Goal: Complete Application Form: Complete application form

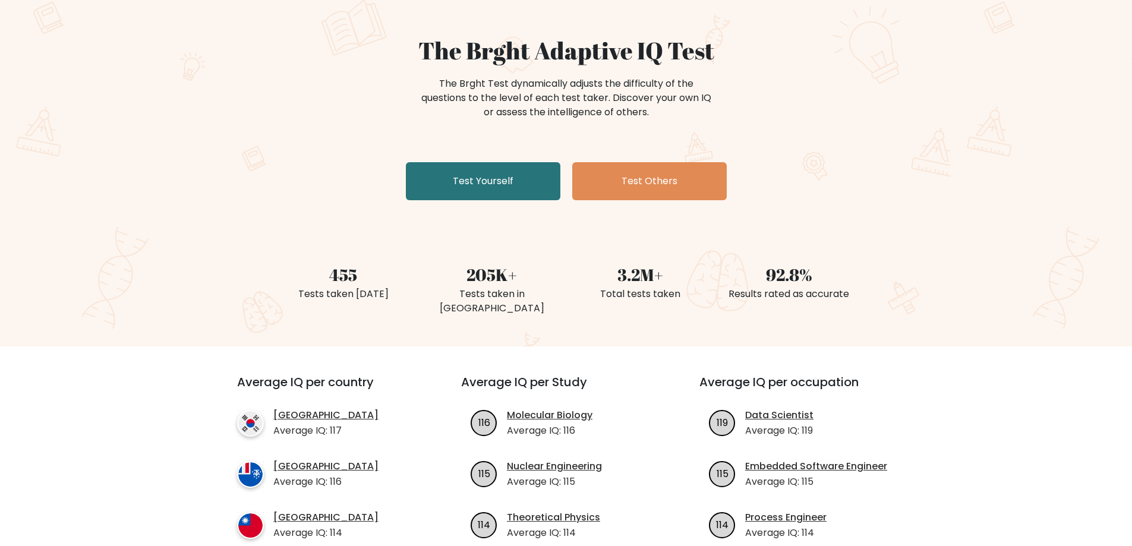
scroll to position [119, 0]
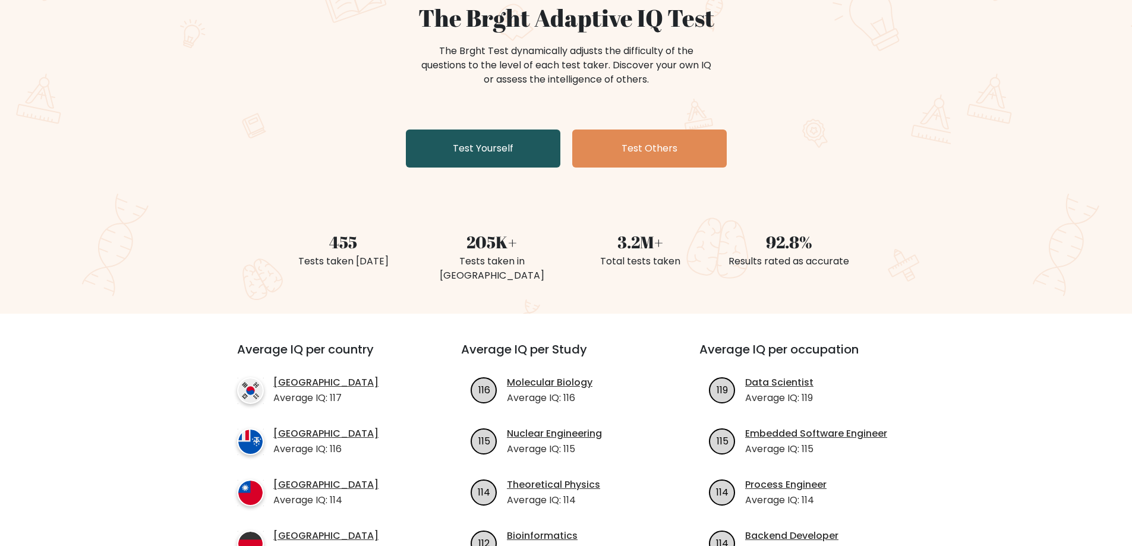
click at [443, 147] on link "Test Yourself" at bounding box center [483, 149] width 155 height 38
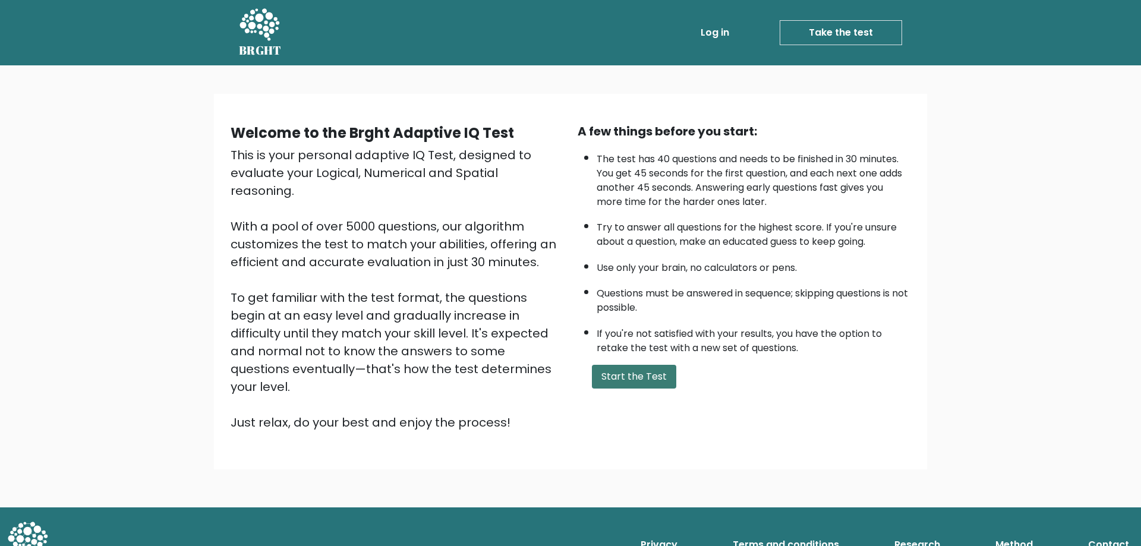
click at [655, 372] on button "Start the Test" at bounding box center [634, 377] width 84 height 24
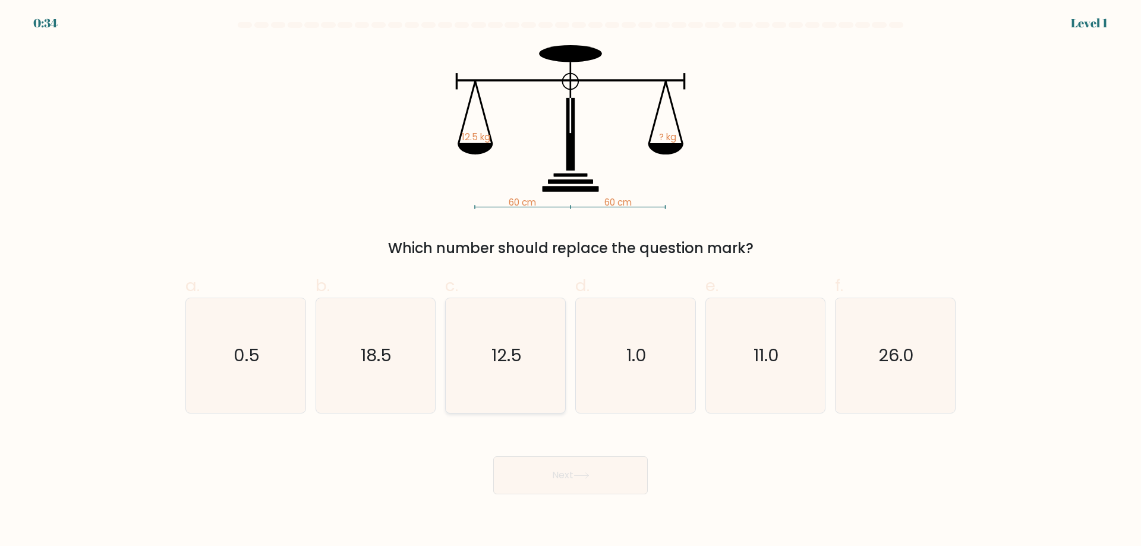
click at [514, 348] on text "12.5" at bounding box center [507, 356] width 30 height 24
click at [571, 281] on input "c. 12.5" at bounding box center [571, 277] width 1 height 8
radio input "true"
click at [559, 483] on button "Next" at bounding box center [570, 476] width 155 height 38
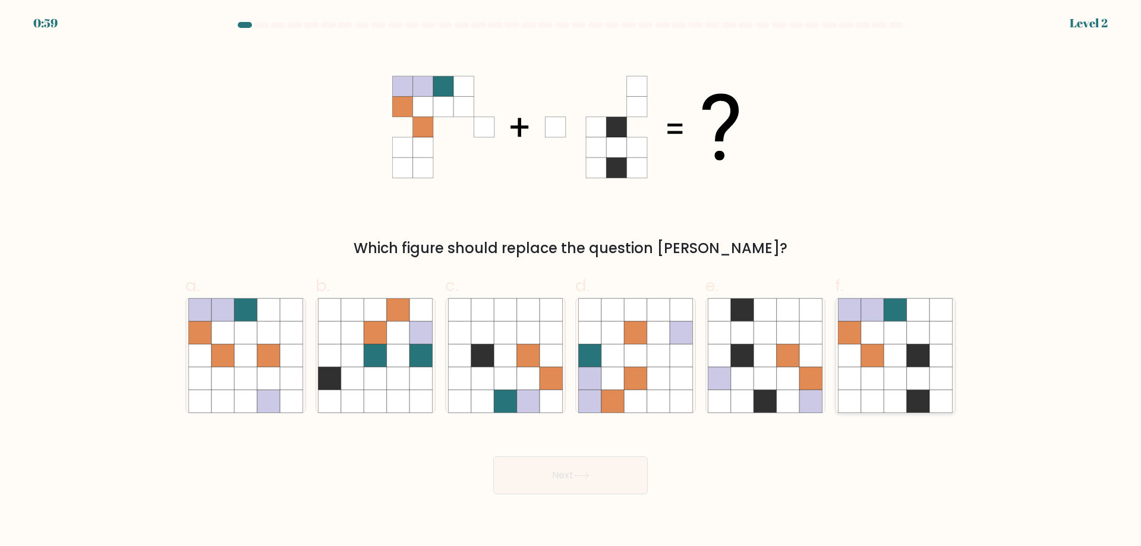
click at [895, 360] on icon at bounding box center [895, 355] width 23 height 23
click at [571, 281] on input "f." at bounding box center [571, 277] width 1 height 8
radio input "true"
click at [623, 472] on button "Next" at bounding box center [570, 476] width 155 height 38
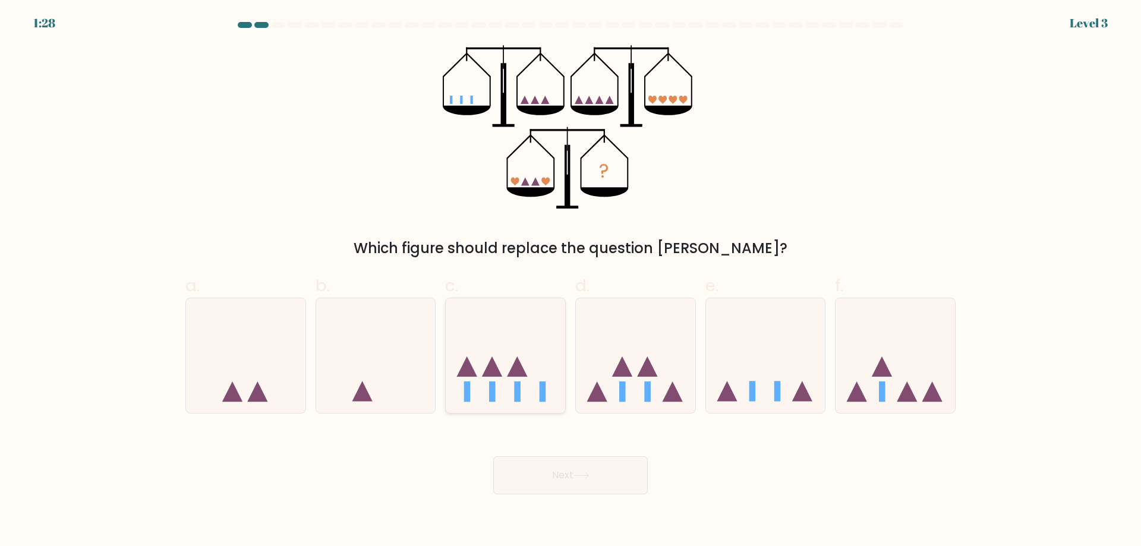
click at [509, 367] on icon at bounding box center [505, 355] width 119 height 99
click at [571, 281] on input "c." at bounding box center [571, 277] width 1 height 8
radio input "true"
click at [590, 474] on icon at bounding box center [582, 476] width 16 height 7
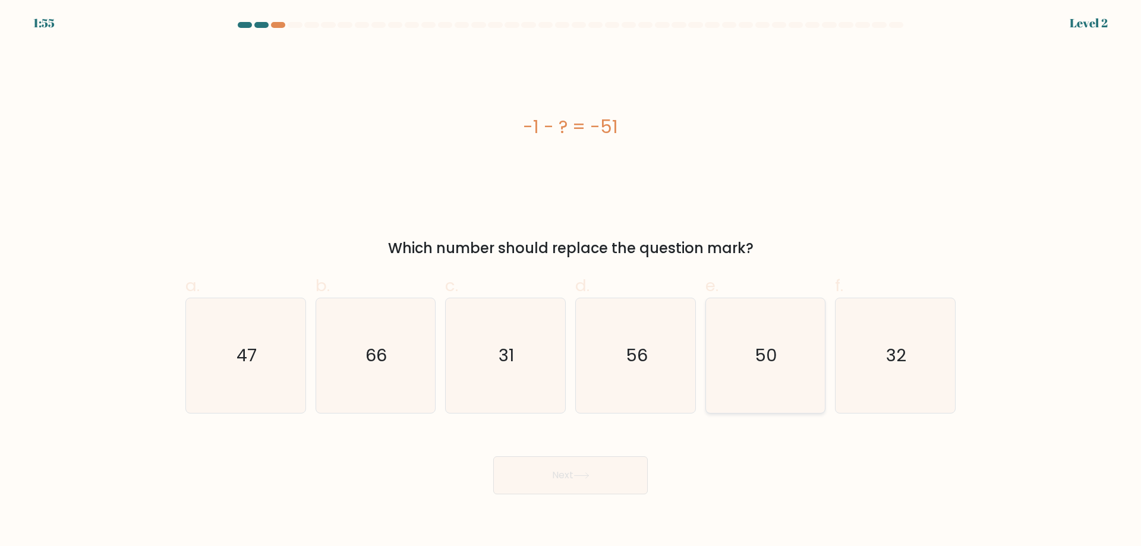
click at [728, 316] on icon "50" at bounding box center [765, 355] width 115 height 115
click at [571, 281] on input "e. 50" at bounding box center [571, 277] width 1 height 8
radio input "true"
click at [597, 486] on button "Next" at bounding box center [570, 476] width 155 height 38
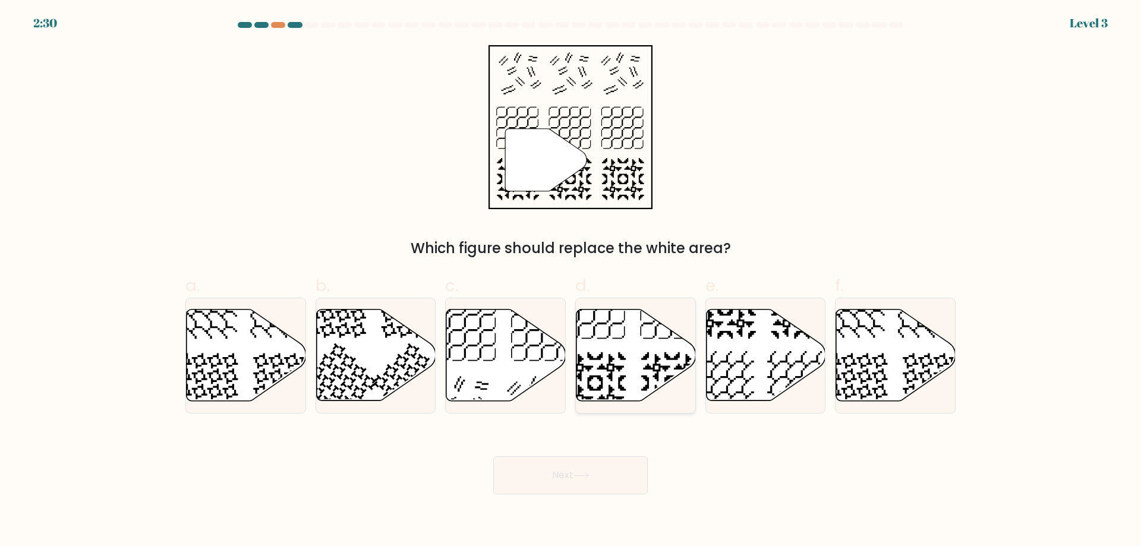
click at [641, 342] on icon at bounding box center [636, 356] width 119 height 92
click at [571, 281] on input "d." at bounding box center [571, 277] width 1 height 8
radio input "true"
click at [594, 490] on button "Next" at bounding box center [570, 476] width 155 height 38
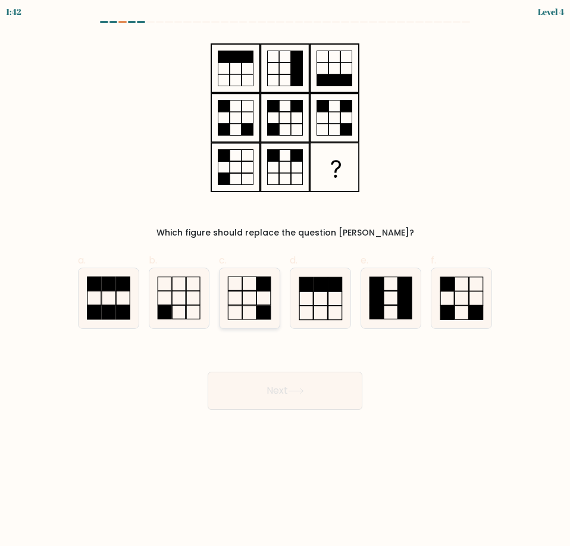
click at [268, 309] on rect at bounding box center [263, 313] width 14 height 14
click at [285, 281] on input "c." at bounding box center [285, 277] width 1 height 8
radio input "true"
click at [293, 389] on icon at bounding box center [296, 391] width 16 height 7
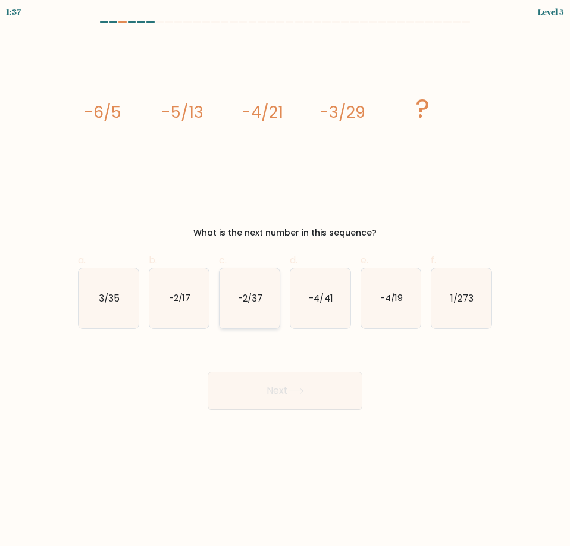
click at [259, 295] on text "-2/37" at bounding box center [250, 297] width 24 height 12
click at [285, 281] on input "c. -2/37" at bounding box center [285, 277] width 1 height 8
radio input "true"
click at [276, 399] on button "Next" at bounding box center [284, 391] width 155 height 38
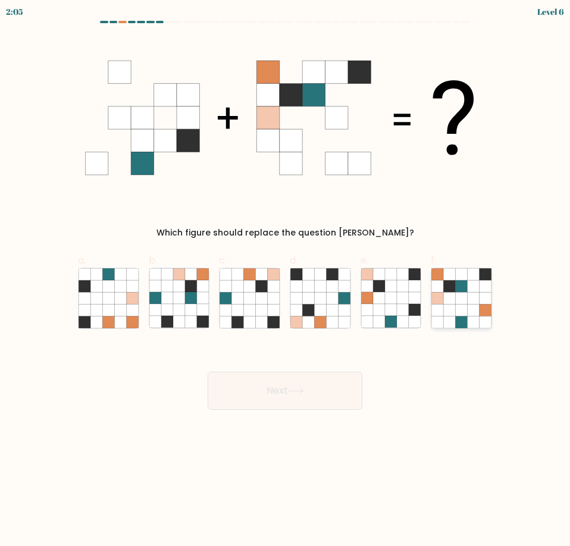
click at [459, 310] on icon at bounding box center [461, 310] width 12 height 12
click at [285, 281] on input "f." at bounding box center [285, 277] width 1 height 8
radio input "true"
click at [322, 394] on button "Next" at bounding box center [284, 391] width 155 height 38
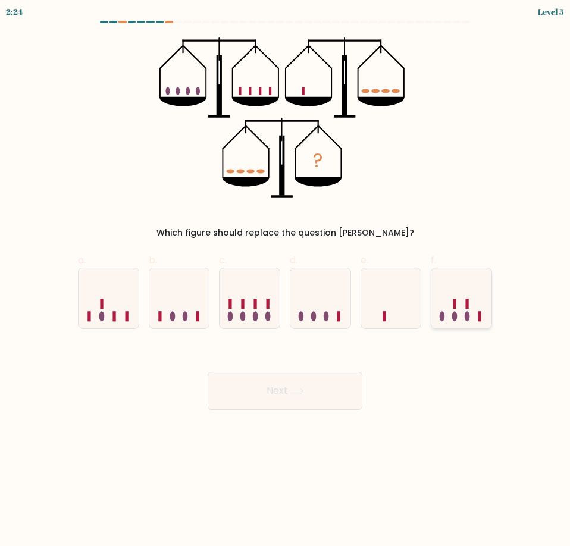
click at [471, 300] on icon at bounding box center [461, 297] width 60 height 49
click at [285, 281] on input "f." at bounding box center [285, 277] width 1 height 8
radio input "true"
click at [346, 386] on button "Next" at bounding box center [284, 391] width 155 height 38
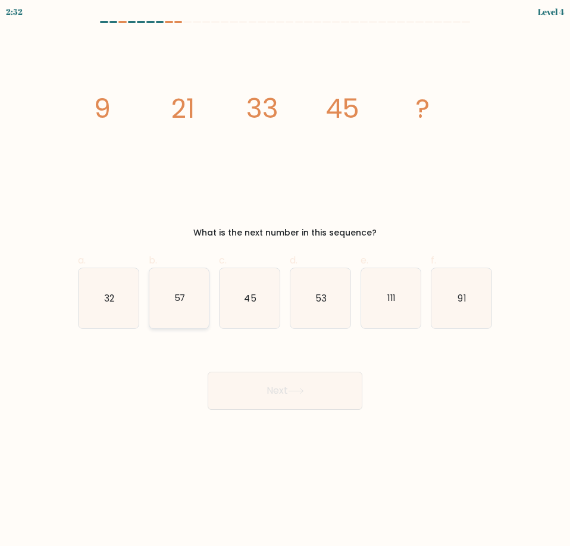
click at [172, 291] on icon "57" at bounding box center [179, 298] width 60 height 60
click at [285, 281] on input "b. 57" at bounding box center [285, 277] width 1 height 8
radio input "true"
click at [256, 382] on button "Next" at bounding box center [284, 391] width 155 height 38
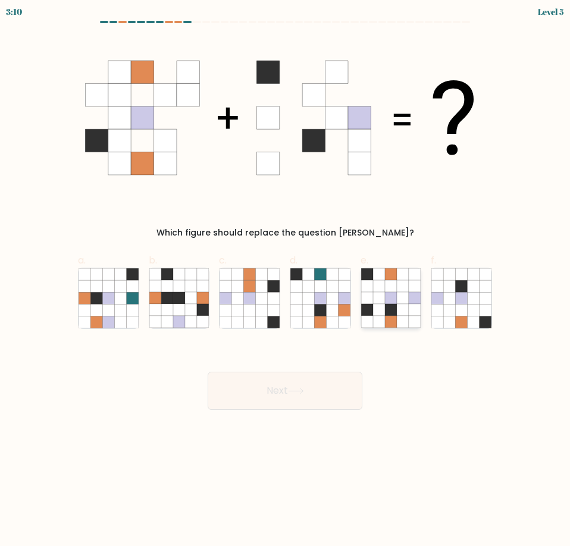
drag, startPoint x: 393, startPoint y: 308, endPoint x: 399, endPoint y: 309, distance: 6.6
click at [394, 308] on icon at bounding box center [391, 310] width 12 height 12
click at [285, 281] on input "e." at bounding box center [285, 277] width 1 height 8
radio input "true"
click at [326, 385] on button "Next" at bounding box center [284, 391] width 155 height 38
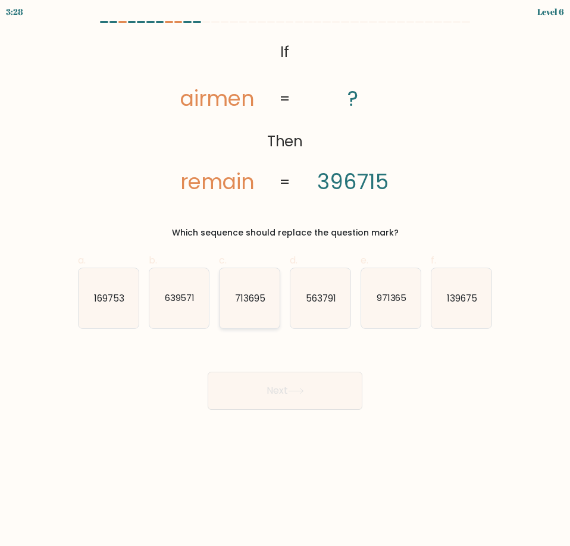
drag, startPoint x: 258, startPoint y: 321, endPoint x: 257, endPoint y: 327, distance: 6.1
click at [258, 321] on icon "713695" at bounding box center [249, 298] width 60 height 60
click at [285, 281] on input "c. 713695" at bounding box center [285, 277] width 1 height 8
radio input "true"
click at [268, 398] on button "Next" at bounding box center [284, 391] width 155 height 38
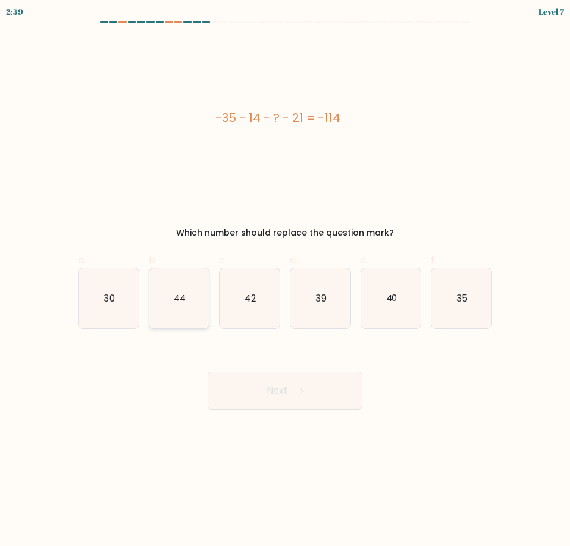
click at [179, 275] on icon "44" at bounding box center [179, 298] width 60 height 60
click at [285, 275] on input "b. 44" at bounding box center [285, 277] width 1 height 8
radio input "true"
click at [265, 388] on button "Next" at bounding box center [284, 391] width 155 height 38
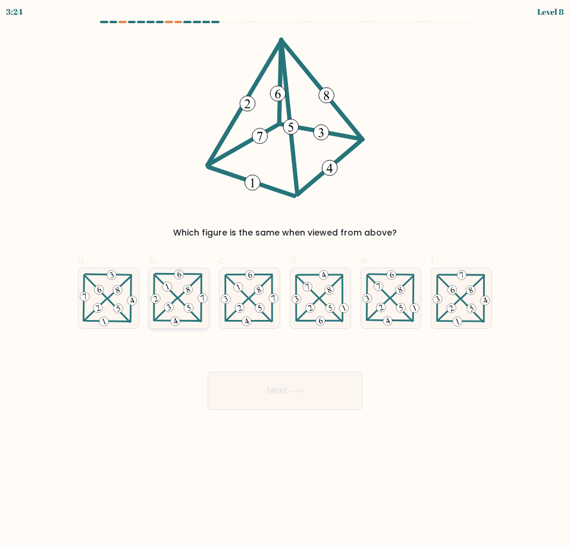
click at [190, 313] on 823 at bounding box center [189, 308] width 12 height 12
click at [285, 281] on input "b." at bounding box center [285, 277] width 1 height 8
radio input "true"
click at [266, 413] on body "3:24 Level 8" at bounding box center [285, 273] width 570 height 546
click at [258, 386] on button "Next" at bounding box center [284, 391] width 155 height 38
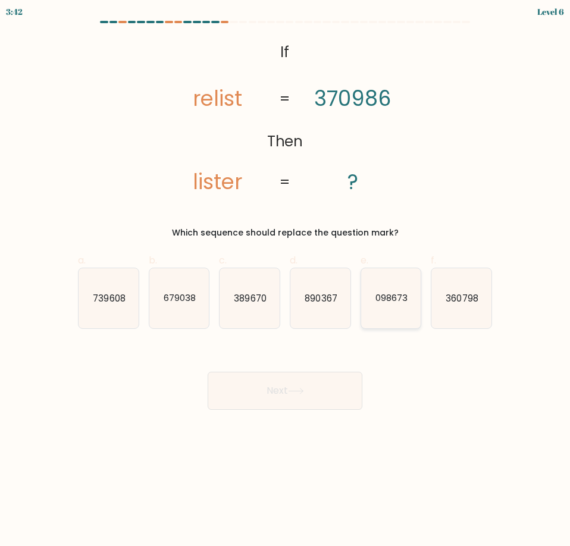
click at [393, 295] on text "098673" at bounding box center [391, 297] width 32 height 12
click at [285, 281] on input "e. 098673" at bounding box center [285, 277] width 1 height 8
radio input "true"
click at [274, 385] on button "Next" at bounding box center [284, 391] width 155 height 38
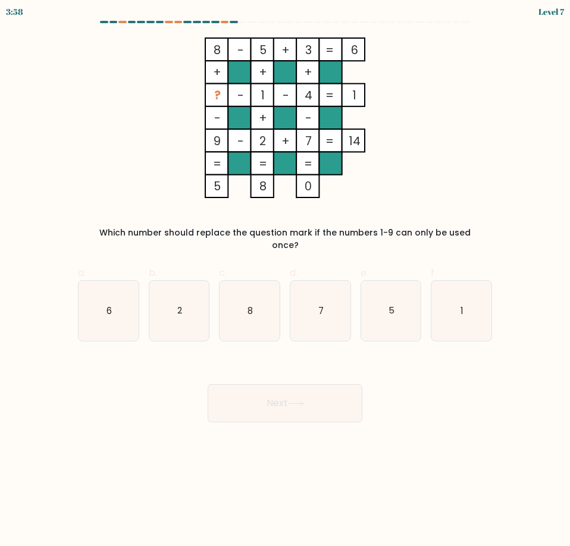
click at [308, 388] on button "Next" at bounding box center [284, 403] width 155 height 38
click at [376, 308] on icon "5" at bounding box center [391, 311] width 60 height 60
click at [285, 281] on input "e. 5" at bounding box center [285, 277] width 1 height 8
radio input "true"
click at [342, 316] on icon "7" at bounding box center [320, 311] width 60 height 60
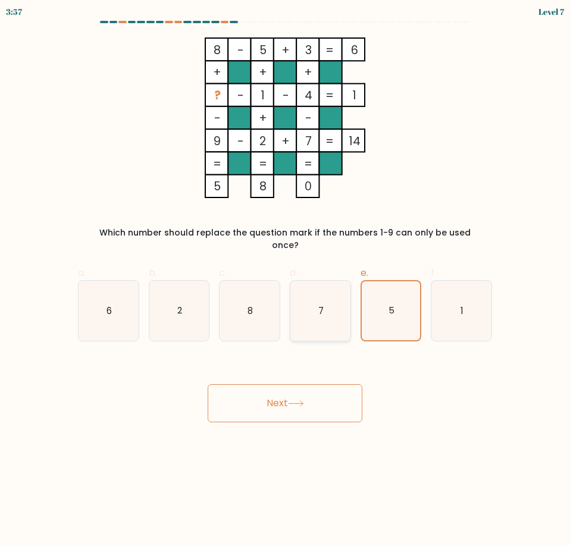
click at [285, 281] on input "d. 7" at bounding box center [285, 277] width 1 height 8
radio input "true"
click at [387, 316] on icon "5" at bounding box center [391, 311] width 60 height 60
click at [285, 281] on input "e. 5" at bounding box center [285, 277] width 1 height 8
radio input "true"
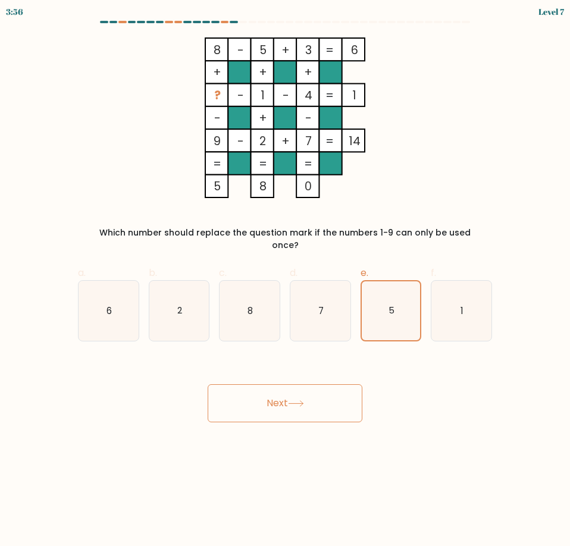
click at [317, 397] on button "Next" at bounding box center [284, 403] width 155 height 38
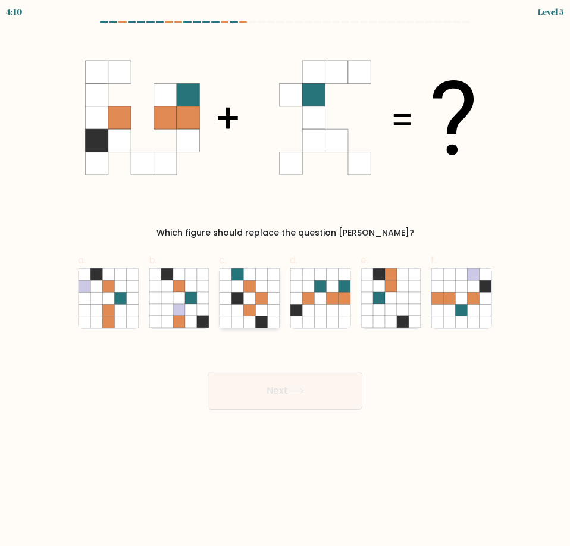
click at [252, 314] on icon at bounding box center [250, 310] width 12 height 12
click at [285, 281] on input "c." at bounding box center [285, 277] width 1 height 8
radio input "true"
click at [273, 386] on button "Next" at bounding box center [284, 391] width 155 height 38
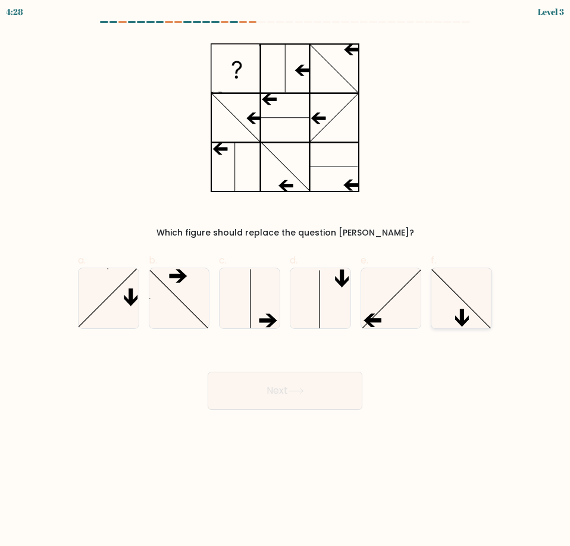
click at [439, 310] on icon at bounding box center [461, 298] width 60 height 60
click at [285, 281] on input "f." at bounding box center [285, 277] width 1 height 8
radio input "true"
click at [365, 377] on div "Next" at bounding box center [285, 376] width 428 height 67
click at [308, 400] on button "Next" at bounding box center [284, 391] width 155 height 38
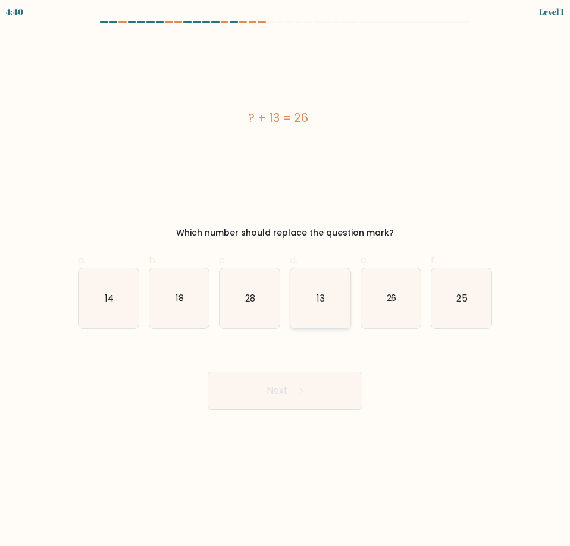
click at [332, 296] on icon "13" at bounding box center [320, 298] width 60 height 60
click at [285, 281] on input "d. 13" at bounding box center [285, 277] width 1 height 8
radio input "true"
click at [307, 394] on button "Next" at bounding box center [284, 391] width 155 height 38
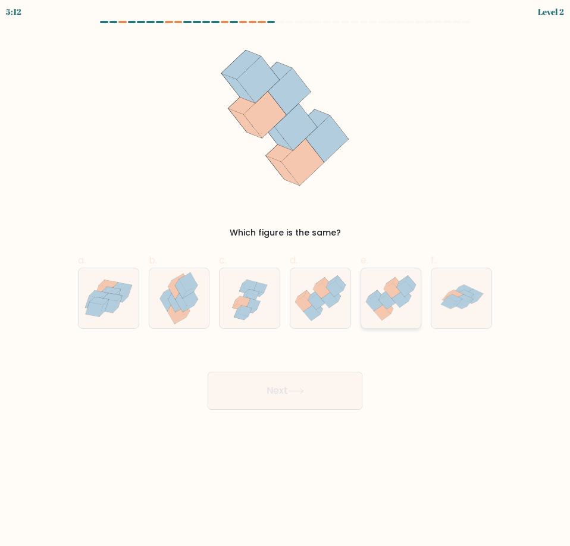
click at [389, 303] on icon at bounding box center [387, 301] width 17 height 15
click at [285, 281] on input "e." at bounding box center [285, 277] width 1 height 8
radio input "true"
click at [280, 381] on button "Next" at bounding box center [284, 391] width 155 height 38
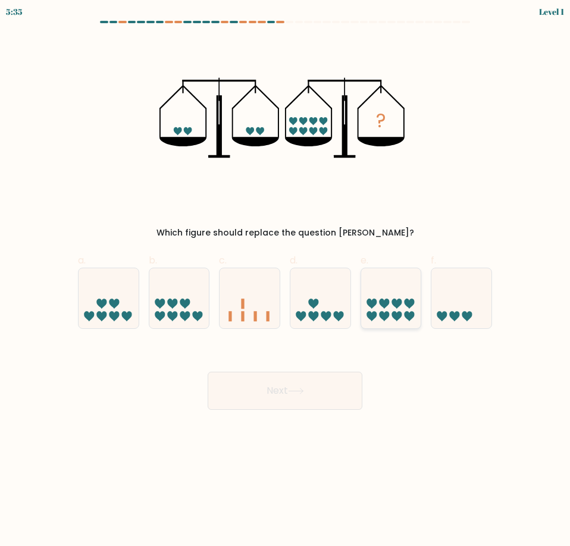
click at [378, 313] on icon at bounding box center [391, 297] width 60 height 49
click at [285, 281] on input "e." at bounding box center [285, 277] width 1 height 8
radio input "true"
click at [305, 384] on button "Next" at bounding box center [284, 391] width 155 height 38
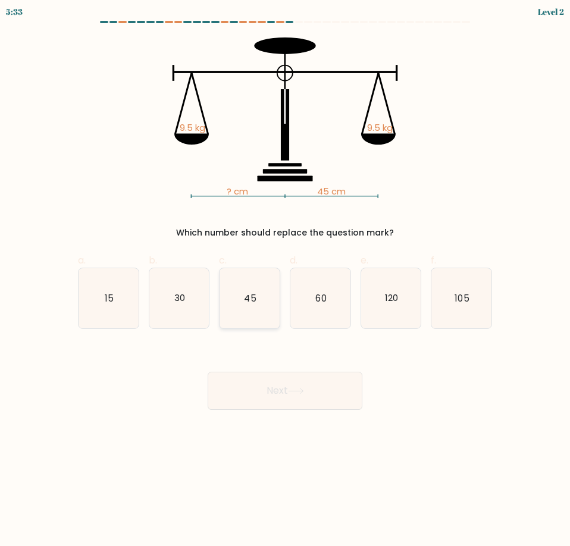
click at [247, 318] on icon "45" at bounding box center [249, 298] width 60 height 60
click at [285, 281] on input "c. 45" at bounding box center [285, 277] width 1 height 8
radio input "true"
click at [265, 406] on button "Next" at bounding box center [284, 391] width 155 height 38
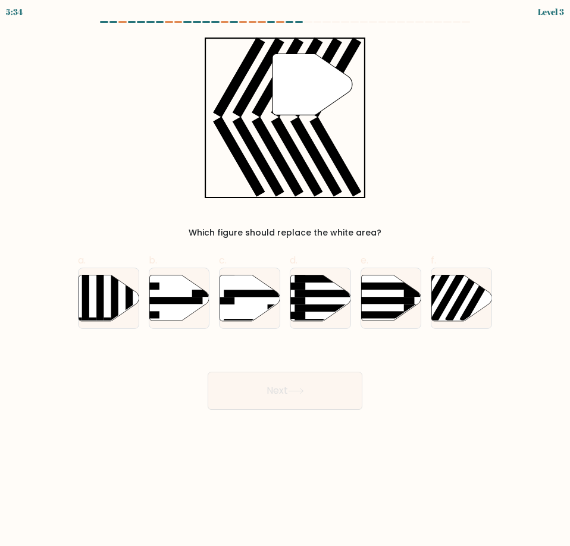
drag, startPoint x: 446, startPoint y: 312, endPoint x: 426, endPoint y: 347, distance: 40.8
click at [446, 312] on icon at bounding box center [462, 298] width 60 height 46
click at [285, 281] on input "f." at bounding box center [285, 277] width 1 height 8
radio input "true"
click at [329, 402] on button "Next" at bounding box center [284, 391] width 155 height 38
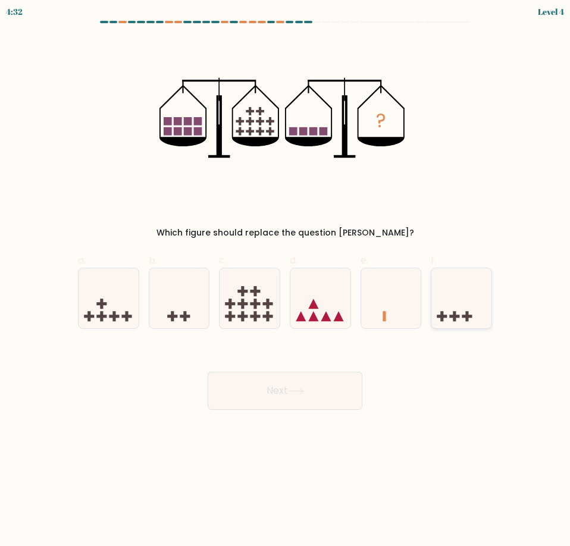
click at [442, 300] on icon at bounding box center [461, 297] width 60 height 49
click at [285, 281] on input "f." at bounding box center [285, 277] width 1 height 8
radio input "true"
click at [303, 391] on icon at bounding box center [295, 390] width 14 height 5
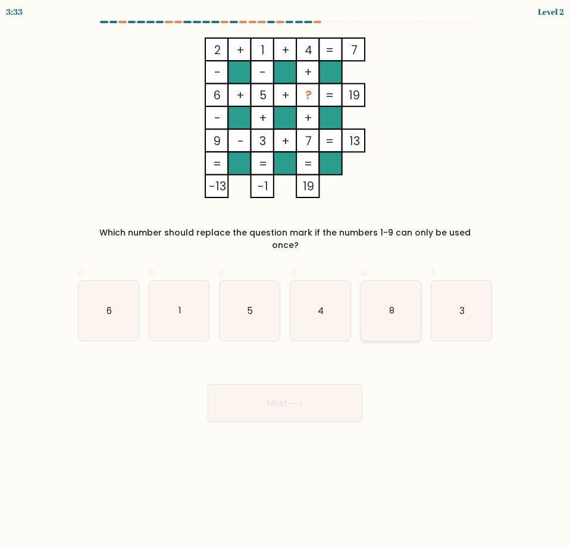
click at [397, 297] on icon "8" at bounding box center [391, 311] width 60 height 60
click at [285, 281] on input "e. 8" at bounding box center [285, 277] width 1 height 8
radio input "true"
click at [348, 384] on button "Next" at bounding box center [284, 403] width 155 height 38
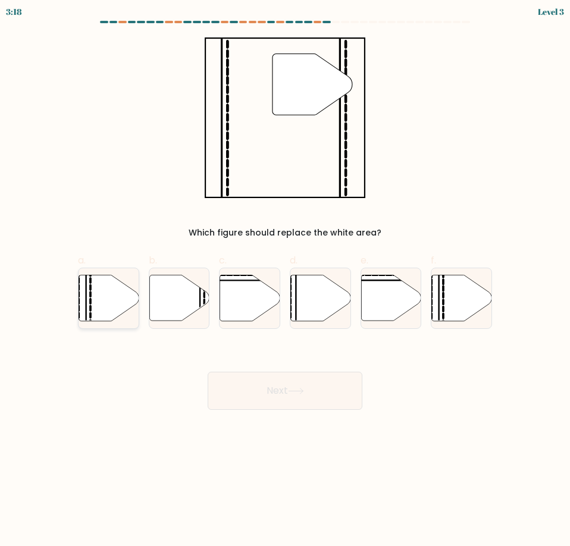
click at [128, 305] on icon at bounding box center [108, 298] width 60 height 46
click at [285, 281] on input "a." at bounding box center [285, 277] width 1 height 8
radio input "true"
click at [286, 401] on button "Next" at bounding box center [284, 391] width 155 height 38
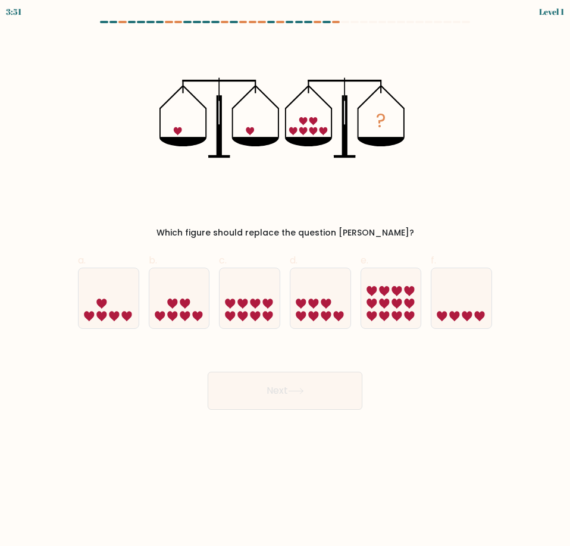
click at [493, 311] on div "f." at bounding box center [461, 290] width 71 height 75
click at [460, 298] on icon at bounding box center [461, 297] width 60 height 49
click at [285, 281] on input "f." at bounding box center [285, 277] width 1 height 8
radio input "true"
click at [294, 399] on button "Next" at bounding box center [284, 391] width 155 height 38
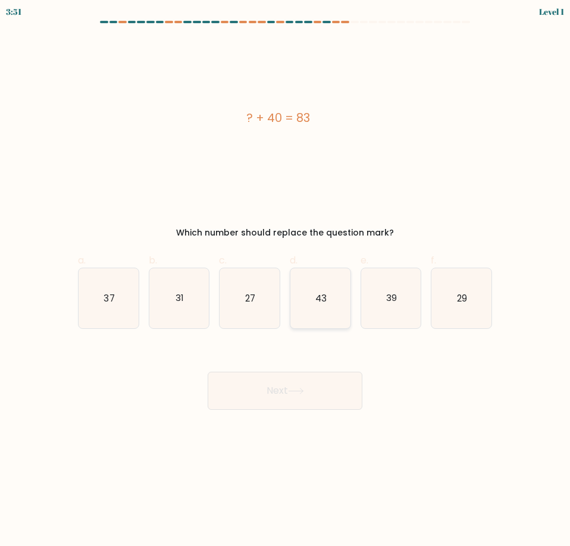
drag, startPoint x: 323, startPoint y: 299, endPoint x: 321, endPoint y: 316, distance: 16.8
click at [323, 299] on text "43" at bounding box center [320, 297] width 11 height 12
click at [285, 281] on input "d. 43" at bounding box center [285, 277] width 1 height 8
radio input "true"
click at [307, 398] on button "Next" at bounding box center [284, 391] width 155 height 38
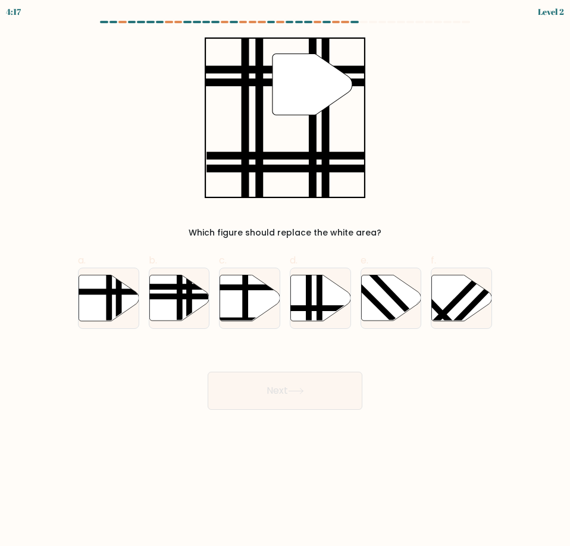
click at [145, 290] on div "b." at bounding box center [179, 290] width 71 height 75
click at [204, 304] on icon at bounding box center [179, 298] width 60 height 46
click at [285, 281] on input "b." at bounding box center [285, 277] width 1 height 8
radio input "true"
click at [268, 405] on button "Next" at bounding box center [284, 391] width 155 height 38
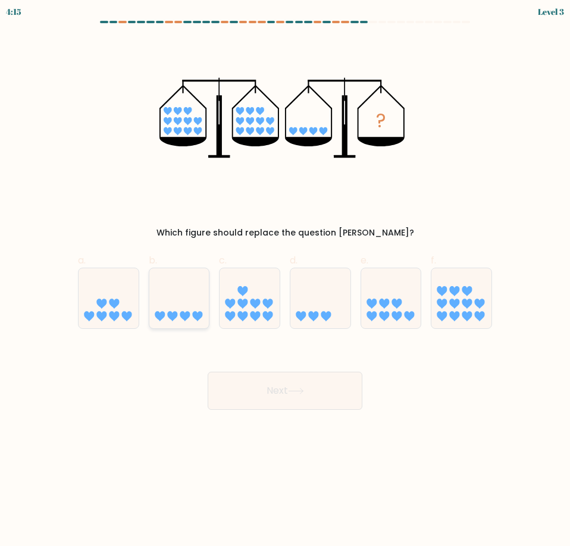
click at [175, 298] on icon at bounding box center [179, 297] width 60 height 49
click at [285, 281] on input "b." at bounding box center [285, 277] width 1 height 8
radio input "true"
click at [252, 386] on button "Next" at bounding box center [284, 391] width 155 height 38
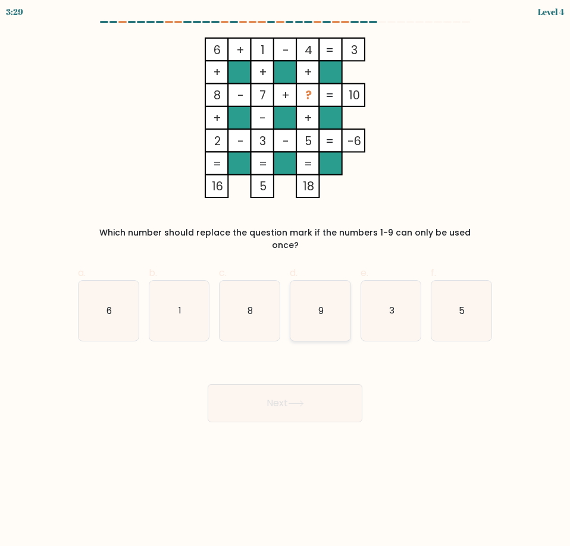
click at [316, 320] on icon "9" at bounding box center [320, 311] width 60 height 60
click at [285, 281] on input "d. 9" at bounding box center [285, 277] width 1 height 8
radio input "true"
click at [305, 384] on button "Next" at bounding box center [284, 403] width 155 height 38
click at [301, 384] on button "Next" at bounding box center [284, 403] width 155 height 38
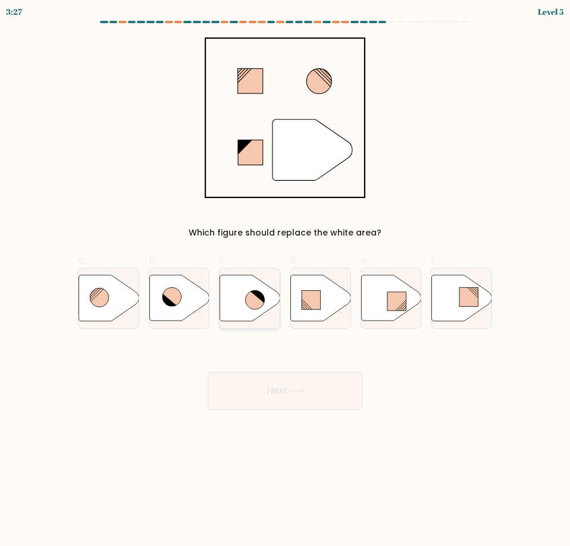
click at [240, 300] on icon at bounding box center [250, 298] width 60 height 46
click at [285, 281] on input "c." at bounding box center [285, 277] width 1 height 8
radio input "true"
click at [268, 392] on button "Next" at bounding box center [284, 391] width 155 height 38
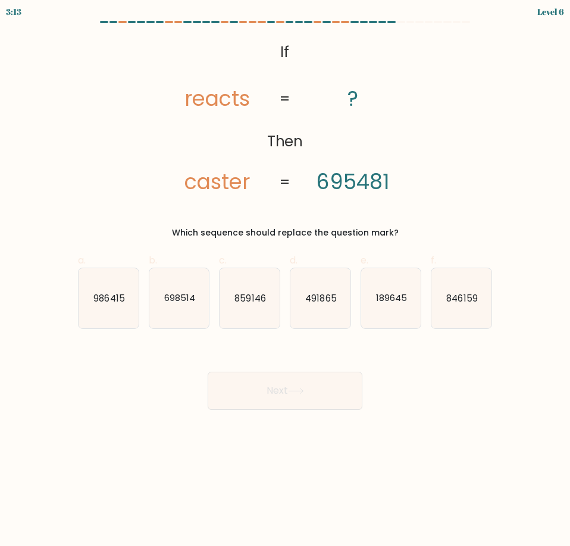
click at [429, 349] on div "Next" at bounding box center [285, 376] width 428 height 67
click at [405, 317] on icon "189645" at bounding box center [391, 298] width 60 height 60
click at [285, 281] on input "e. 189645" at bounding box center [285, 277] width 1 height 8
radio input "true"
click at [345, 391] on button "Next" at bounding box center [284, 391] width 155 height 38
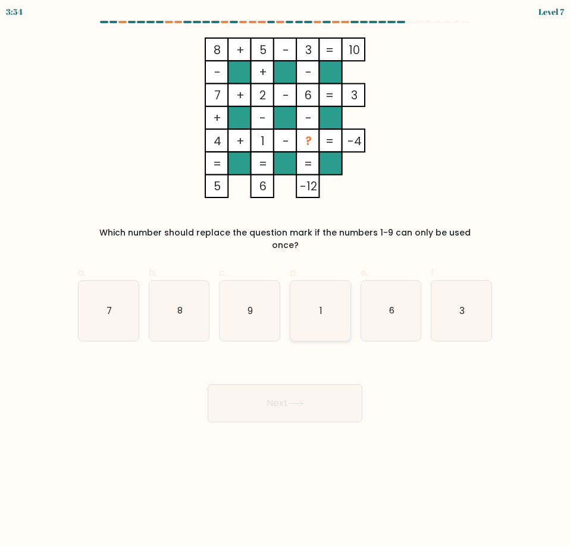
click at [336, 310] on icon "1" at bounding box center [320, 311] width 60 height 60
click at [285, 281] on input "d. 1" at bounding box center [285, 277] width 1 height 8
radio input "true"
click at [312, 392] on button "Next" at bounding box center [284, 403] width 155 height 38
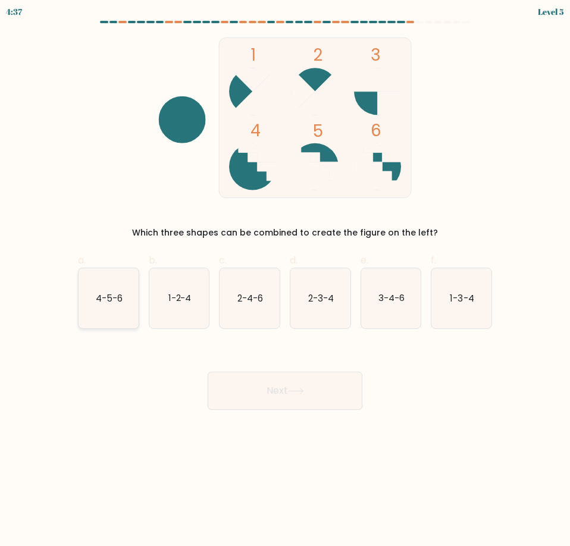
click at [117, 288] on icon "4-5-6" at bounding box center [108, 298] width 60 height 60
click at [285, 281] on input "a. 4-5-6" at bounding box center [285, 277] width 1 height 8
radio input "true"
click at [282, 394] on button "Next" at bounding box center [284, 391] width 155 height 38
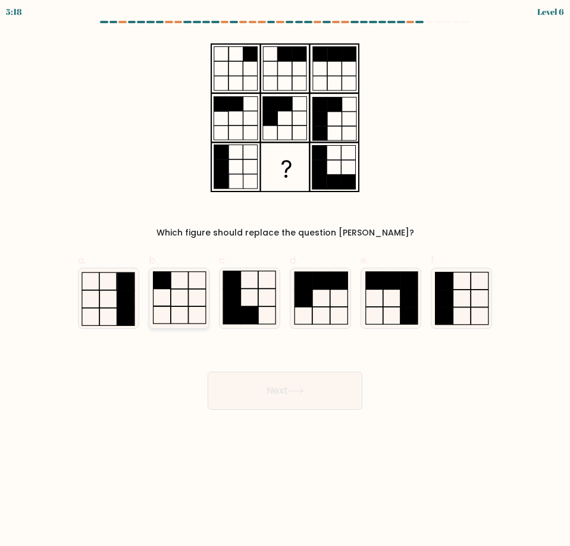
click at [191, 300] on icon at bounding box center [179, 298] width 60 height 60
click at [285, 281] on input "b." at bounding box center [285, 277] width 1 height 8
radio input "true"
click at [279, 410] on body "5:18 Level 6" at bounding box center [285, 273] width 570 height 546
click at [288, 388] on button "Next" at bounding box center [284, 391] width 155 height 38
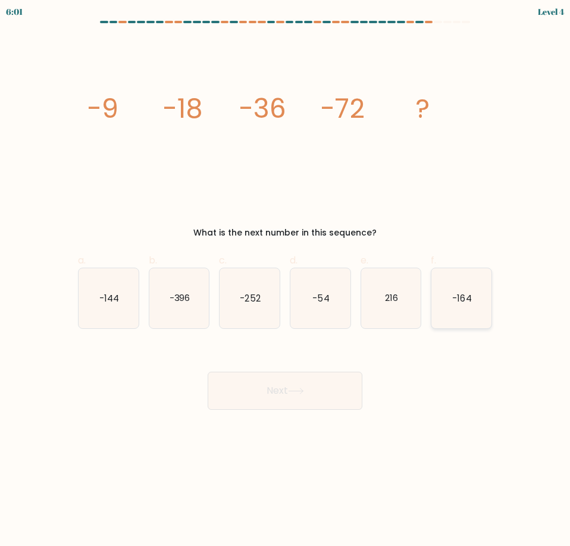
click at [471, 314] on icon "-164" at bounding box center [461, 298] width 60 height 60
click at [285, 281] on input "f. -164" at bounding box center [285, 277] width 1 height 8
radio input "true"
click at [304, 391] on icon at bounding box center [296, 391] width 16 height 7
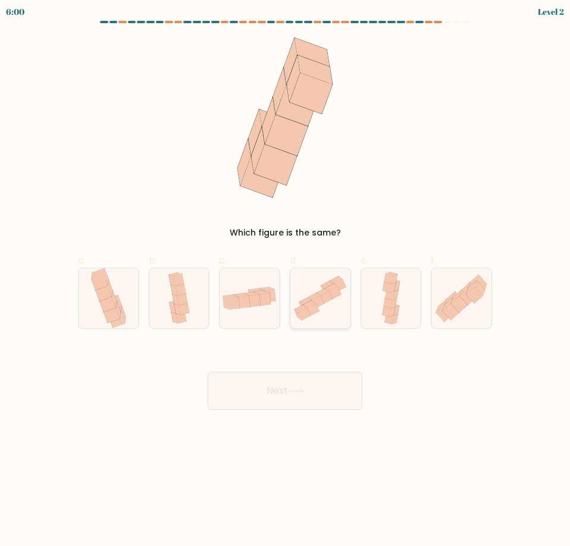
click at [317, 317] on icon at bounding box center [320, 298] width 60 height 53
click at [285, 281] on input "d." at bounding box center [285, 277] width 1 height 8
radio input "true"
click at [313, 358] on div "Next" at bounding box center [285, 376] width 428 height 67
click at [311, 375] on button "Next" at bounding box center [284, 391] width 155 height 38
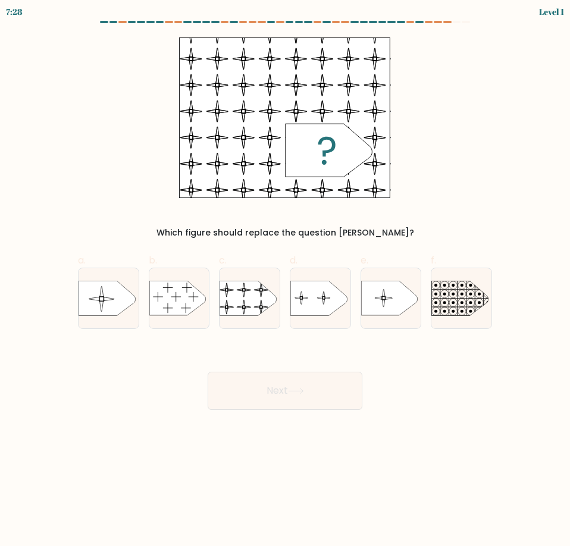
click at [217, 308] on div "c." at bounding box center [249, 290] width 71 height 75
click at [269, 376] on button "Next" at bounding box center [284, 391] width 155 height 38
click at [247, 291] on rect at bounding box center [218, 277] width 137 height 104
click at [285, 281] on input "c." at bounding box center [285, 277] width 1 height 8
radio input "true"
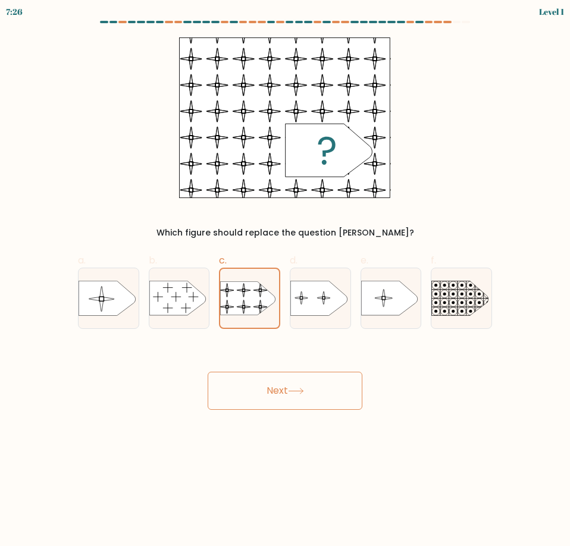
click at [276, 380] on button "Next" at bounding box center [284, 391] width 155 height 38
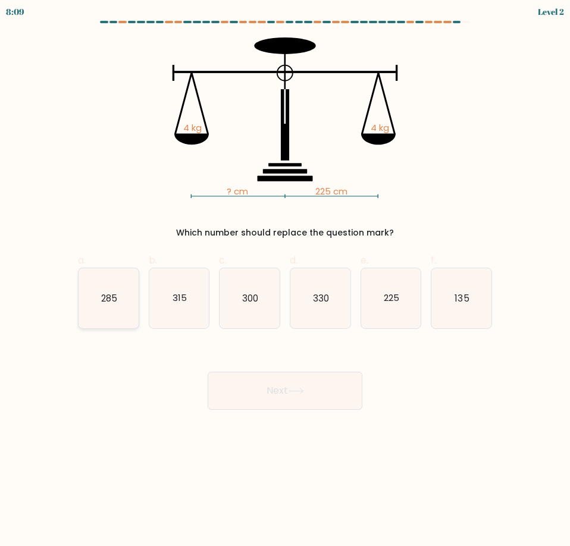
click at [125, 304] on icon "285" at bounding box center [108, 298] width 60 height 60
click at [285, 281] on input "a. 285" at bounding box center [285, 277] width 1 height 8
radio input "true"
click at [272, 403] on button "Next" at bounding box center [284, 391] width 155 height 38
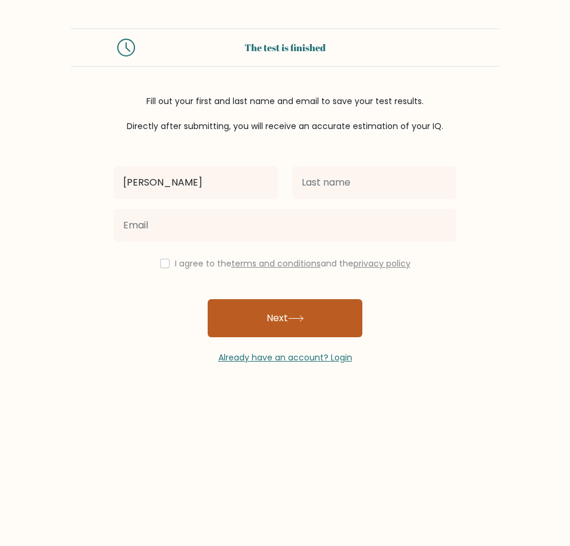
type input "[PERSON_NAME]"
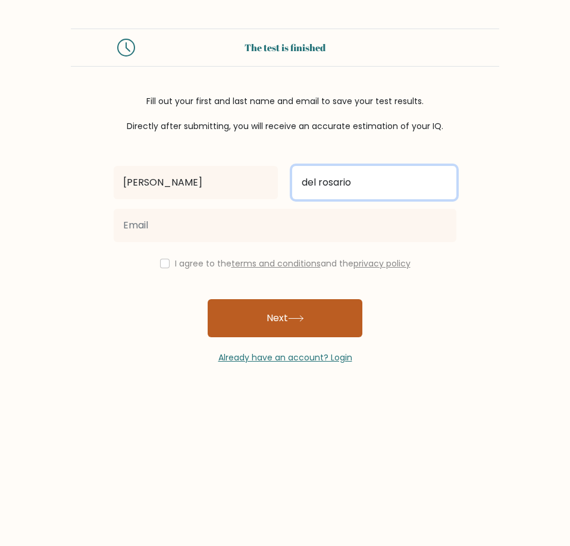
type input "del rosario"
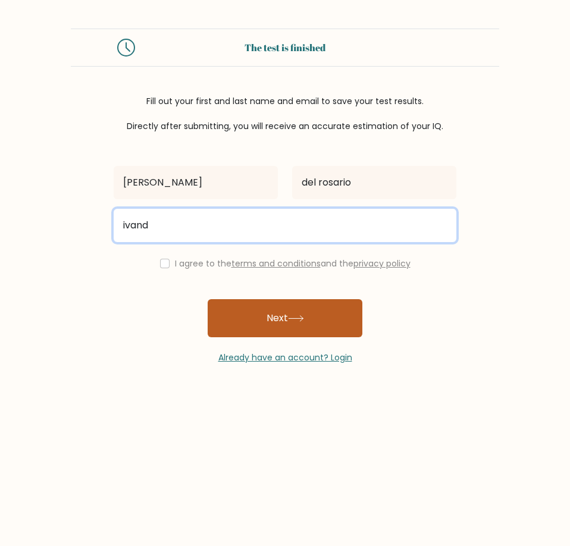
type input "[EMAIL_ADDRESS][DOMAIN_NAME]"
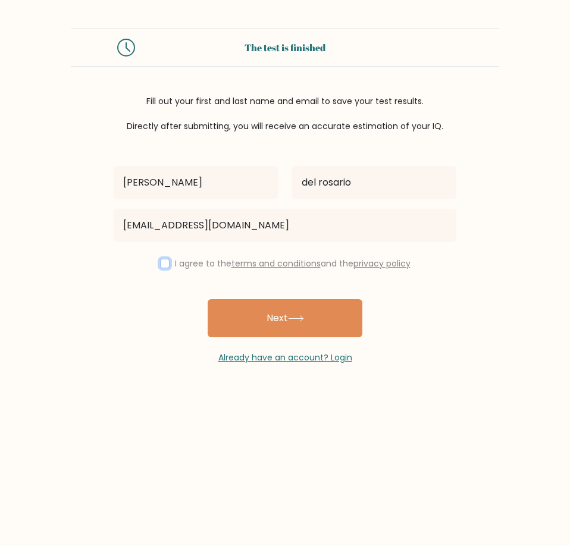
click at [160, 263] on input "checkbox" at bounding box center [165, 264] width 10 height 10
checkbox input "true"
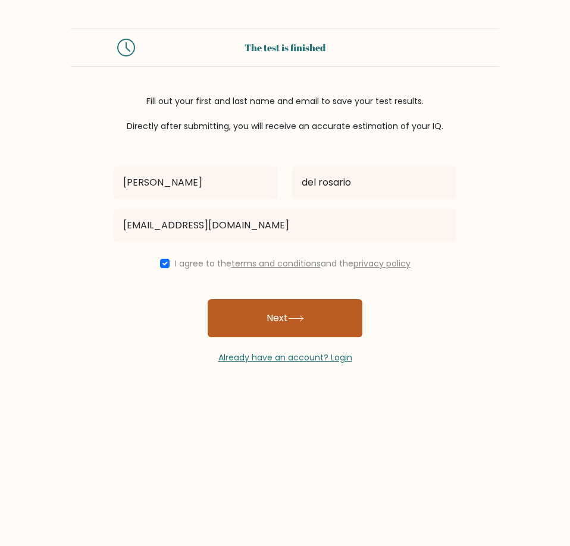
click at [266, 316] on button "Next" at bounding box center [284, 318] width 155 height 38
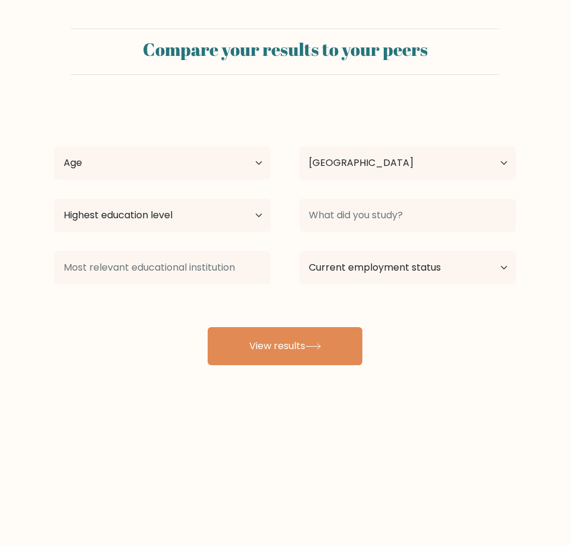
select select "PH"
click at [207, 171] on select "Age Under 18 years old 18-24 years old 25-34 years old 35-44 years old 45-54 ye…" at bounding box center [162, 162] width 216 height 33
select select "18_24"
click at [54, 146] on select "Age Under 18 years old 18-24 years old 25-34 years old 35-44 years old 45-54 ye…" at bounding box center [162, 162] width 216 height 33
click at [186, 214] on select "Highest education level No schooling Primary Lower Secondary Upper Secondary Oc…" at bounding box center [162, 215] width 216 height 33
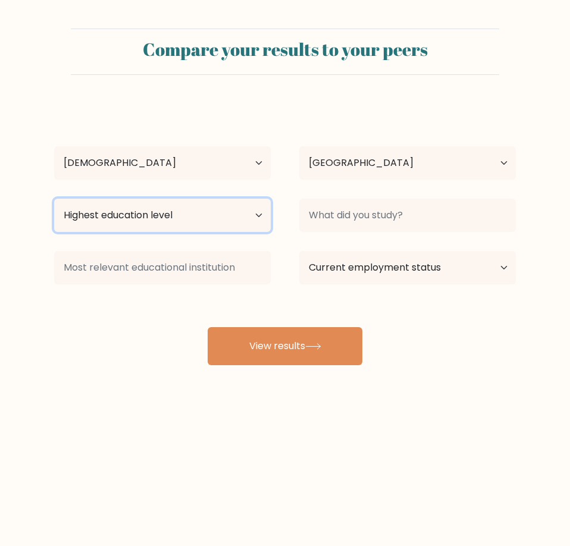
click at [186, 214] on select "Highest education level No schooling Primary Lower Secondary Upper Secondary Oc…" at bounding box center [162, 215] width 216 height 33
select select "upper_secondary"
click at [54, 199] on select "Highest education level No schooling Primary Lower Secondary Upper Secondary Oc…" at bounding box center [162, 215] width 216 height 33
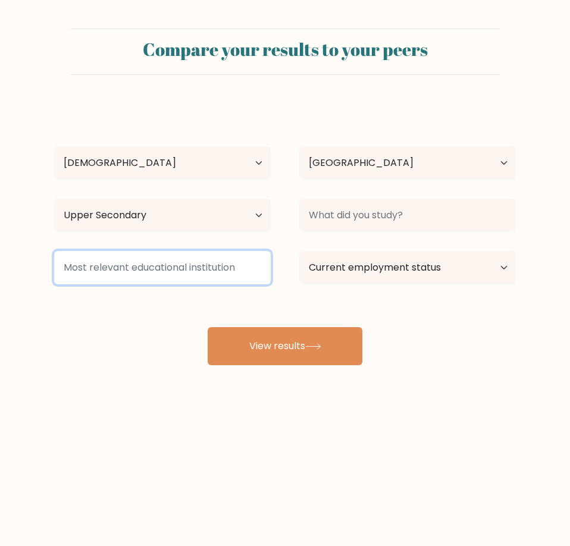
click at [178, 282] on input at bounding box center [162, 267] width 216 height 33
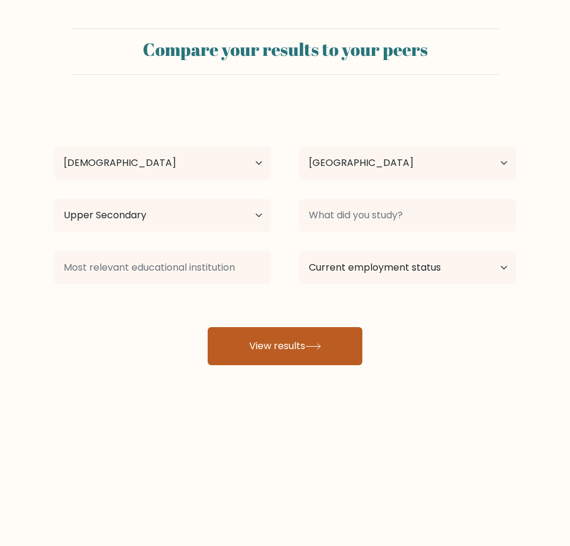
click at [319, 353] on button "View results" at bounding box center [284, 346] width 155 height 38
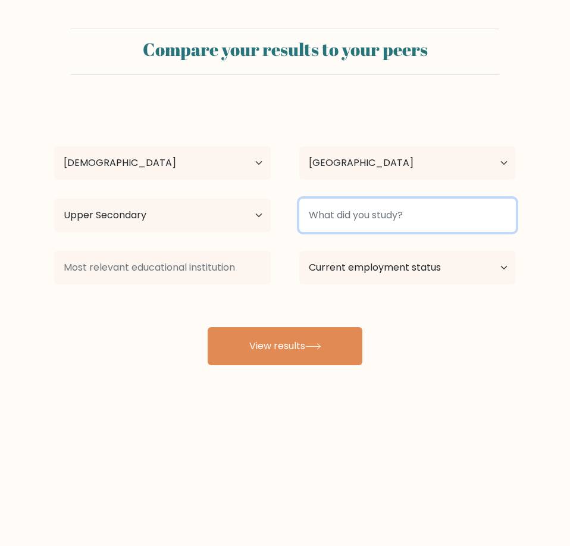
click at [358, 223] on input at bounding box center [407, 215] width 216 height 33
type input "TVL"
click at [207, 327] on button "View results" at bounding box center [284, 346] width 155 height 38
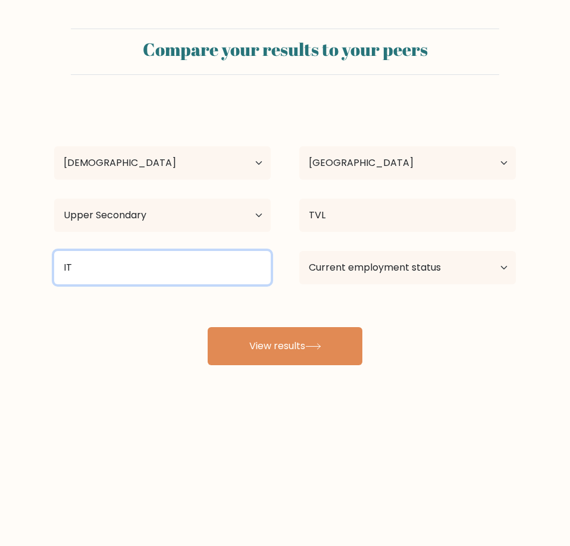
type input "IT"
click at [207, 327] on button "View results" at bounding box center [284, 346] width 155 height 38
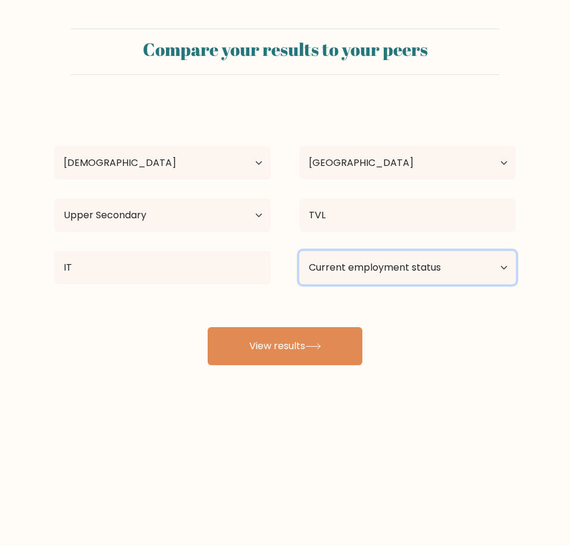
click at [448, 268] on select "Current employment status Employed Student Retired Other / prefer not to answer" at bounding box center [407, 267] width 216 height 33
select select "other"
click at [299, 251] on select "Current employment status Employed Student Retired Other / prefer not to answer" at bounding box center [407, 267] width 216 height 33
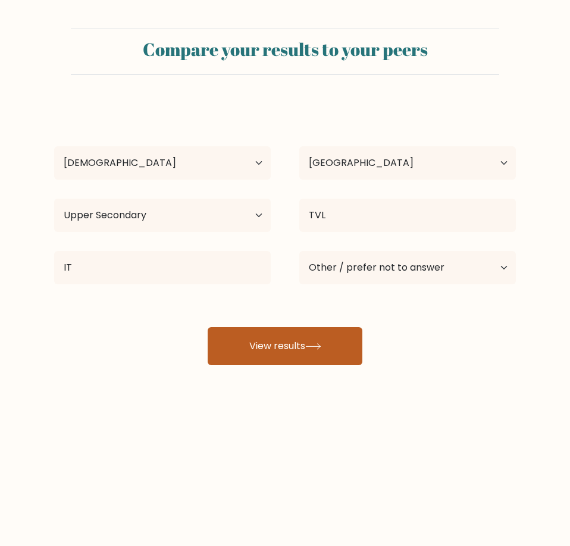
click at [284, 341] on button "View results" at bounding box center [284, 346] width 155 height 38
